Goal: Task Accomplishment & Management: Manage account settings

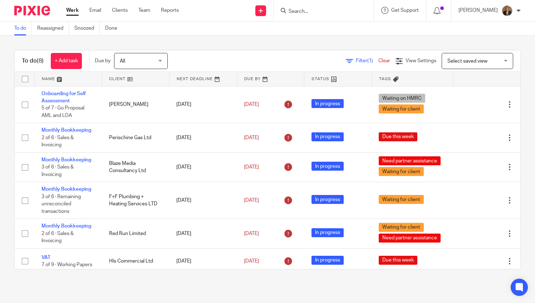
click at [342, 13] on input "Search" at bounding box center [320, 12] width 64 height 6
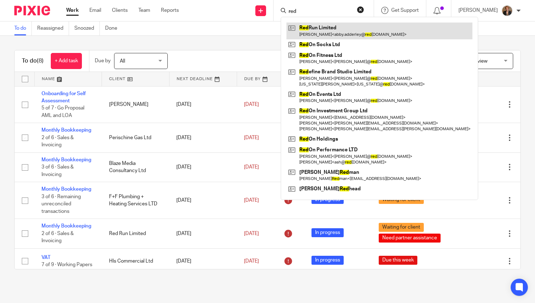
type input "red"
click at [342, 30] on link at bounding box center [379, 31] width 186 height 16
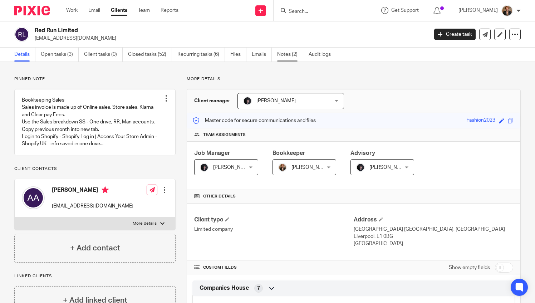
click at [280, 53] on link "Notes (2)" at bounding box center [290, 55] width 26 height 14
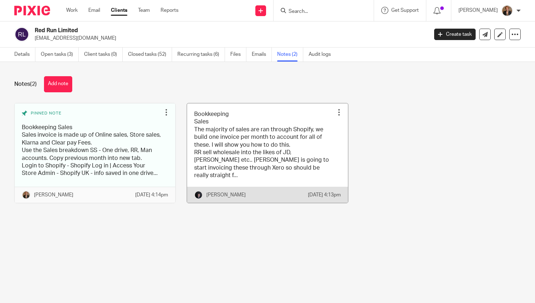
click at [250, 146] on link at bounding box center [267, 152] width 161 height 99
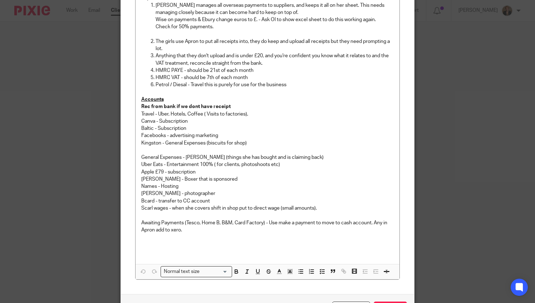
scroll to position [202, 0]
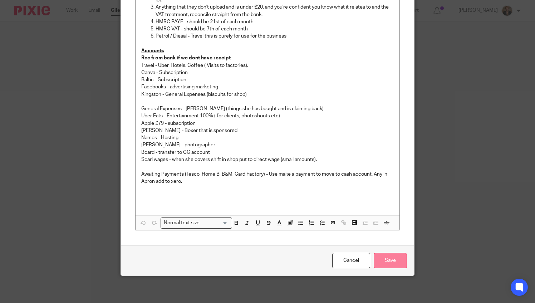
click at [396, 256] on input "Save" at bounding box center [390, 260] width 33 height 15
